Goal: Unclear

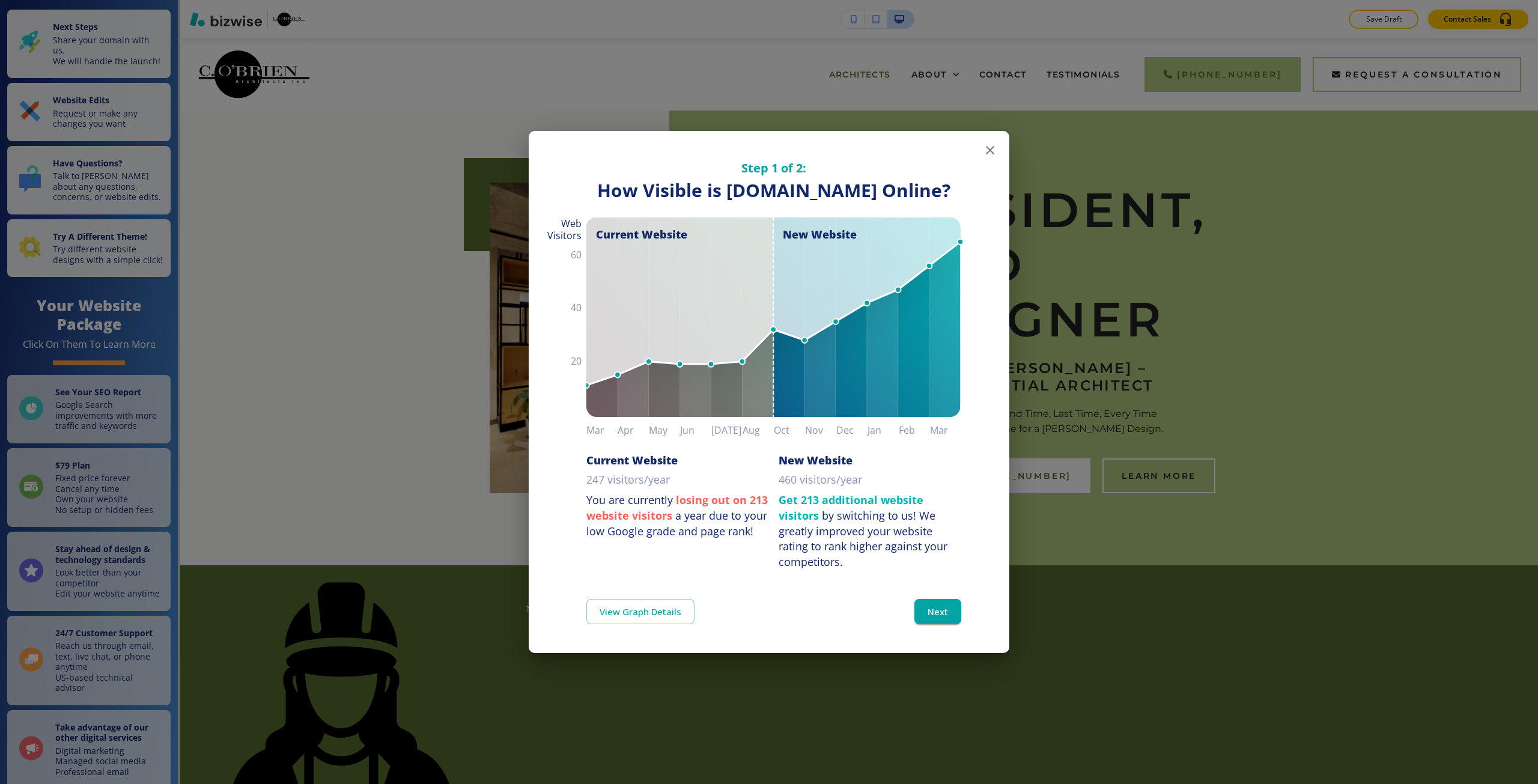
click at [1220, 192] on div "Step 1 of 2: How Visible are You Online? How Visible is [DOMAIN_NAME] Online? C…" at bounding box center [769, 392] width 1538 height 784
